Goal: Check status: Check status

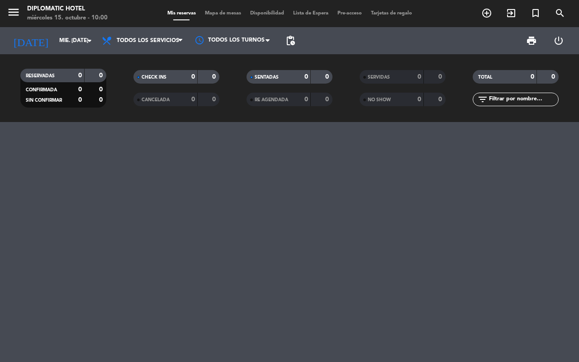
click at [57, 7] on div "Diplomatic Hotel" at bounding box center [67, 9] width 80 height 9
click at [50, 51] on div "[DATE] mié. [DATE] arrow_drop_down" at bounding box center [52, 40] width 90 height 27
click at [55, 43] on input "mié. [DATE]" at bounding box center [91, 40] width 72 height 15
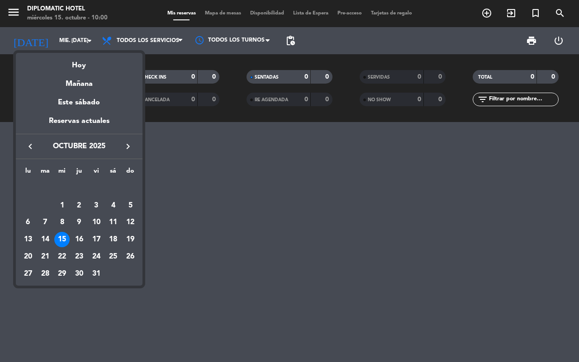
click at [63, 240] on div "15" at bounding box center [61, 239] width 15 height 15
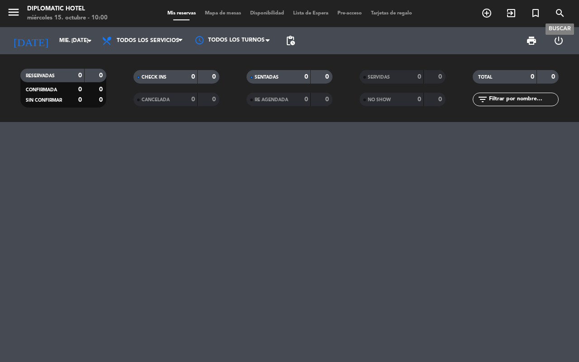
click at [558, 15] on icon "search" at bounding box center [559, 13] width 11 height 11
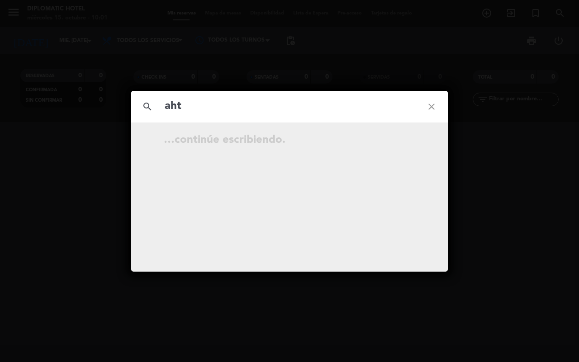
click at [187, 110] on input "aht" at bounding box center [289, 106] width 251 height 19
type input "a"
type input "AHT"
click at [425, 105] on icon "close" at bounding box center [431, 106] width 33 height 33
click at [434, 108] on icon "close" at bounding box center [431, 106] width 33 height 33
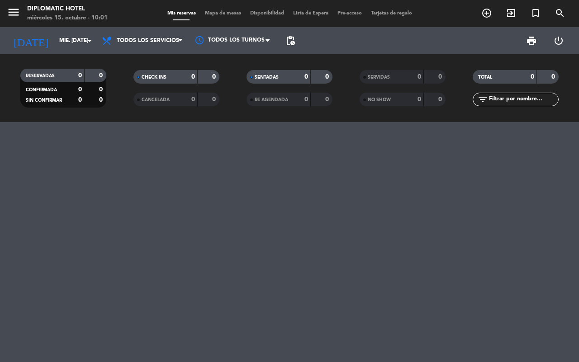
click at [428, 192] on div at bounding box center [289, 242] width 579 height 240
click at [55, 40] on input "mié. [DATE]" at bounding box center [91, 40] width 72 height 15
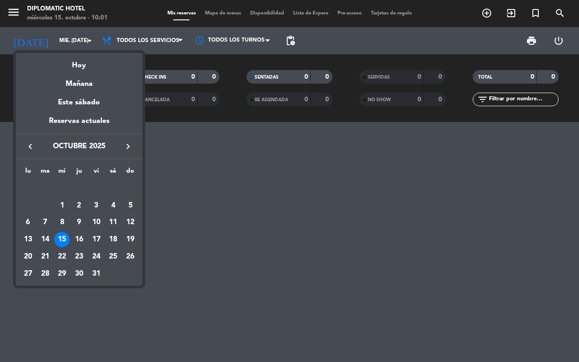
click at [218, 240] on div at bounding box center [289, 181] width 579 height 362
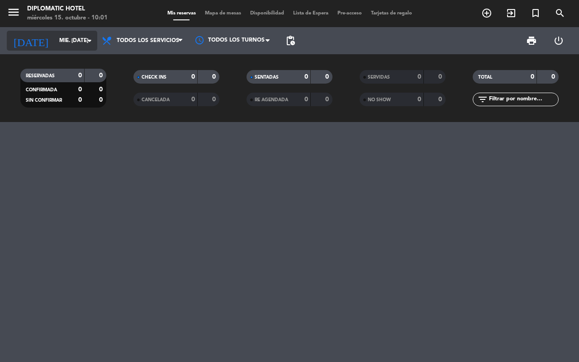
click at [64, 35] on input "mié. [DATE]" at bounding box center [91, 40] width 72 height 15
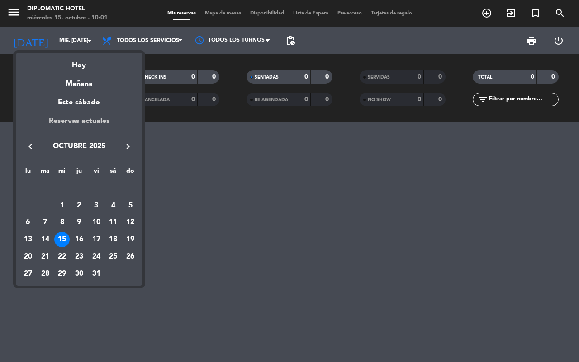
click at [91, 120] on div "Reservas actuales" at bounding box center [79, 124] width 127 height 19
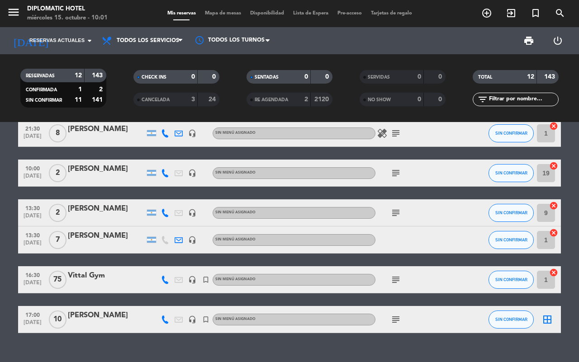
scroll to position [276, 0]
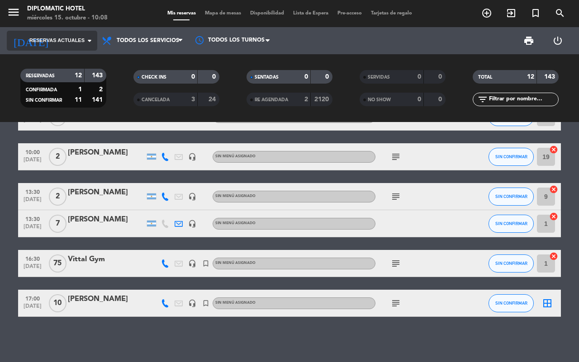
click at [64, 38] on span "Reservas actuales" at bounding box center [56, 41] width 55 height 8
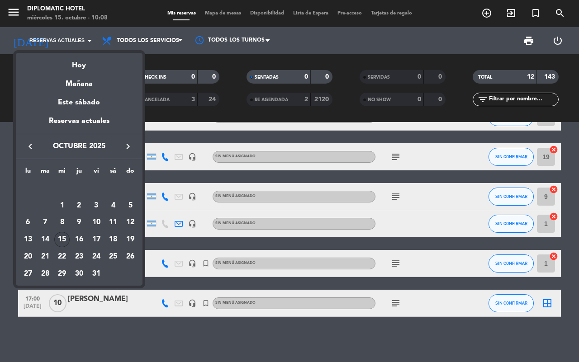
click at [66, 239] on div "15" at bounding box center [61, 239] width 15 height 15
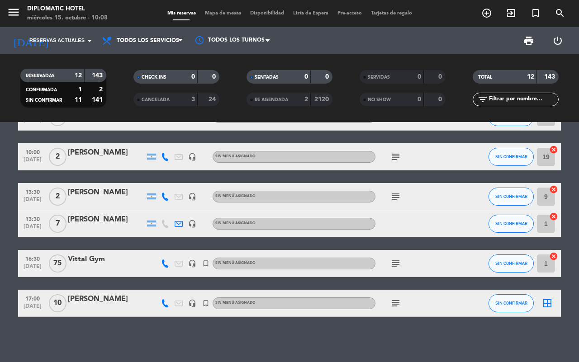
type input "mié. [DATE]"
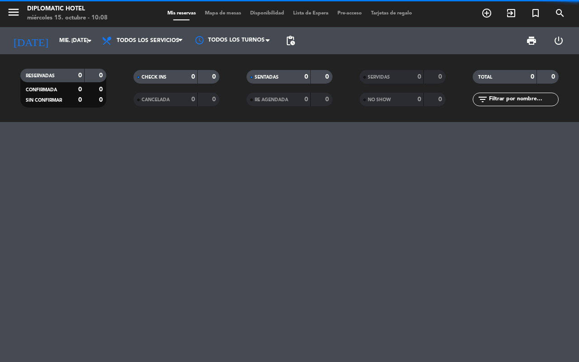
scroll to position [0, 0]
